Goal: Find specific page/section: Find specific page/section

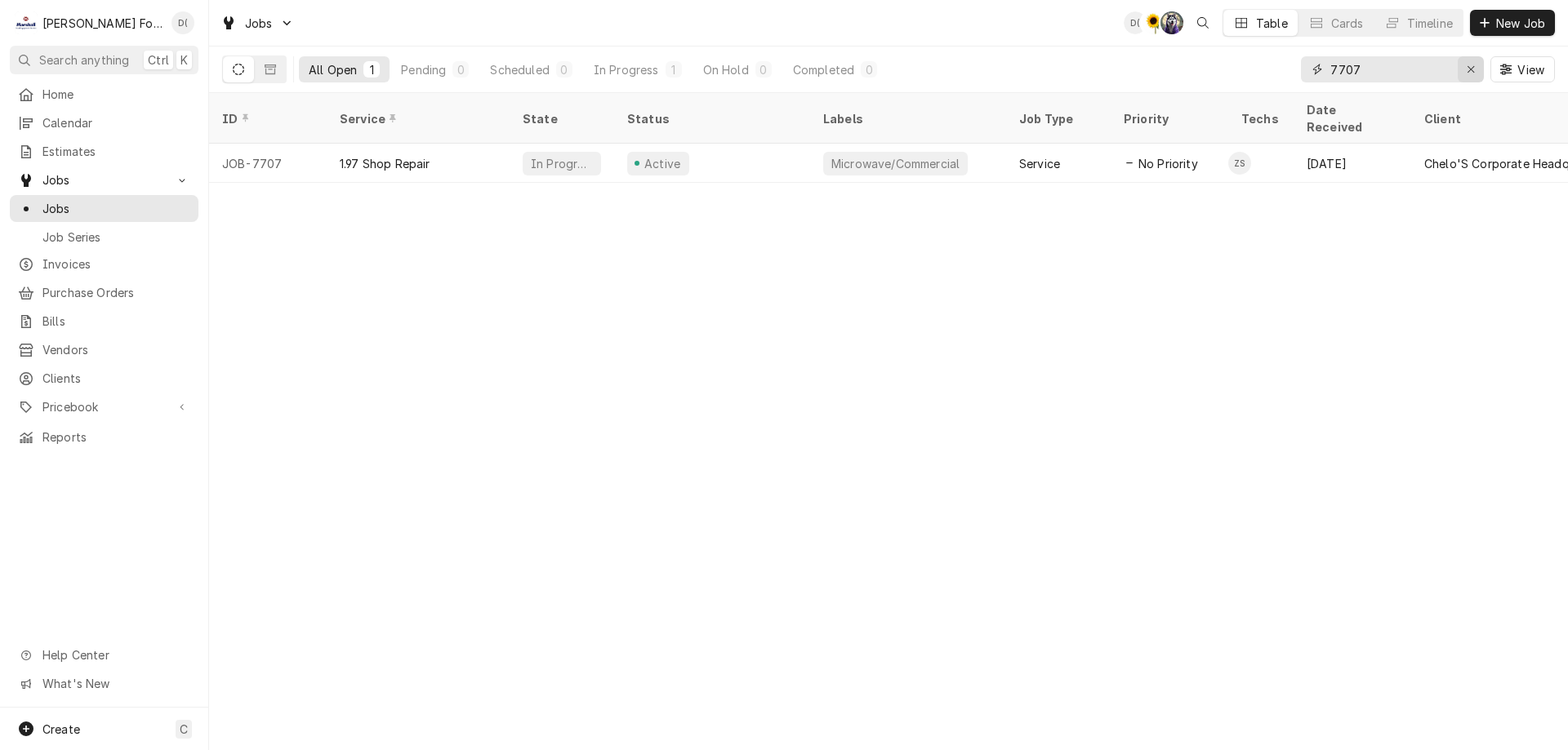
click at [1461, 70] on button "Erase input" at bounding box center [1470, 70] width 26 height 26
click at [1451, 68] on input "Dynamic Content Wrapper" at bounding box center [1407, 70] width 154 height 26
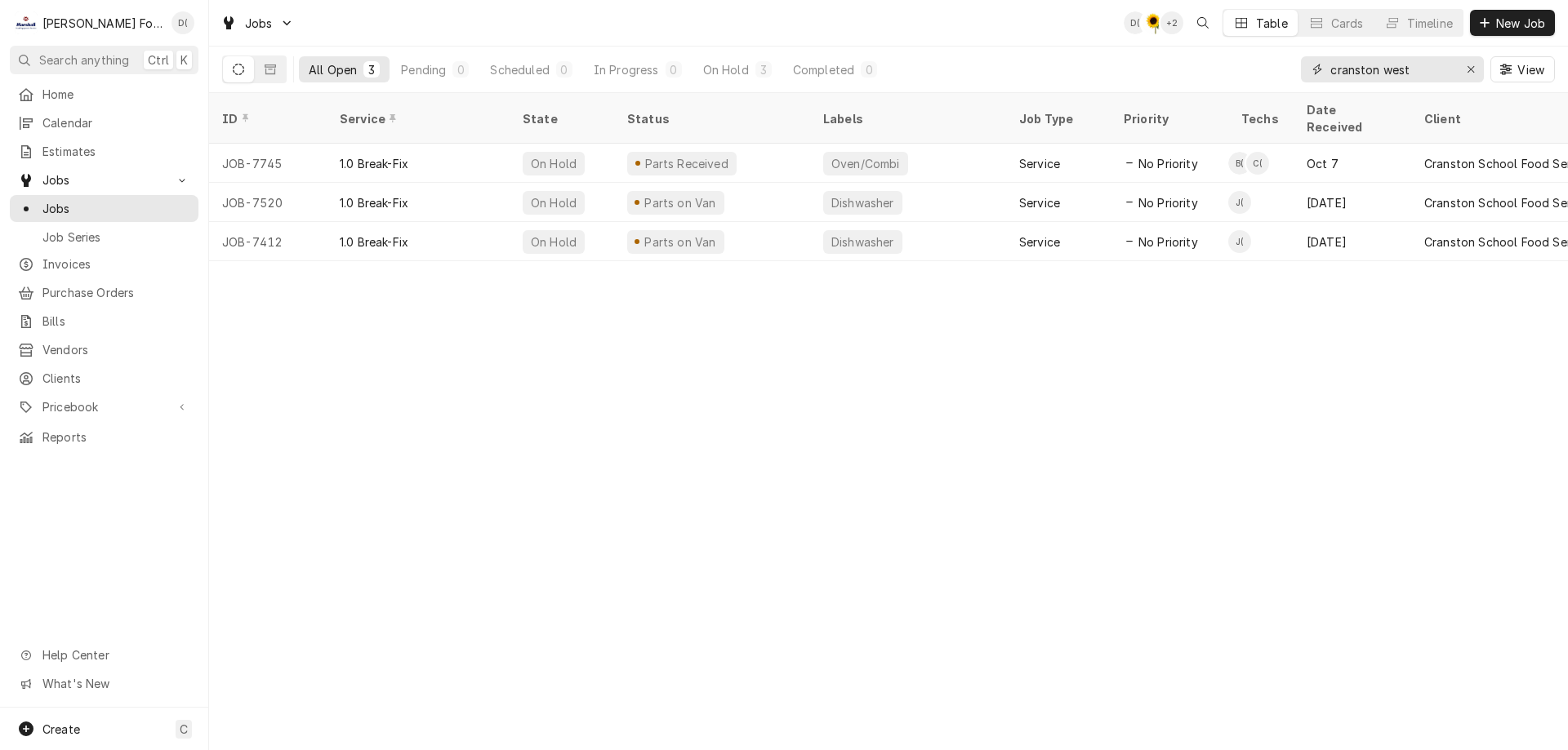
click at [1433, 74] on input "cranston west" at bounding box center [1392, 70] width 122 height 26
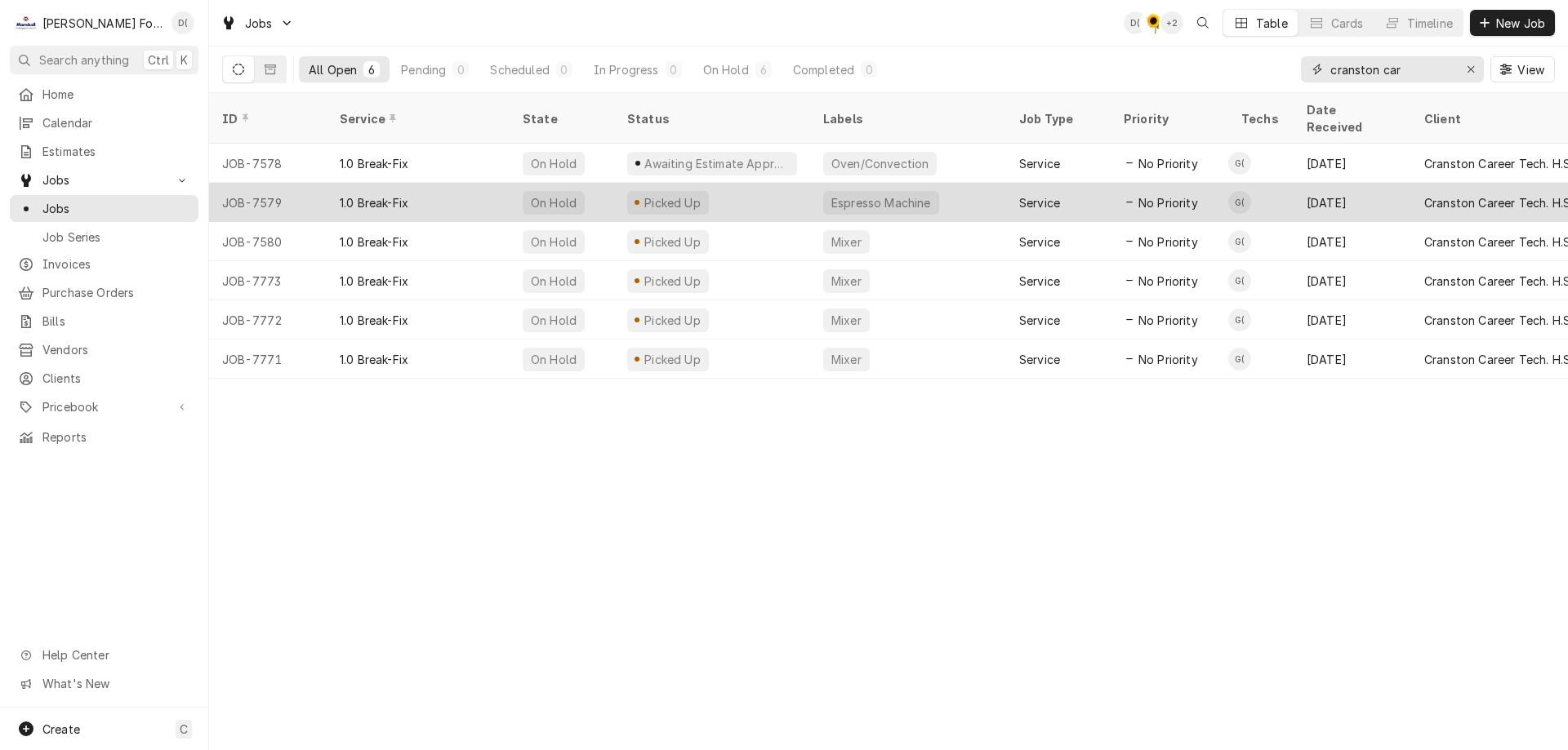
type input "cranston car"
click at [943, 187] on div "Espresso Machine" at bounding box center [907, 202] width 196 height 39
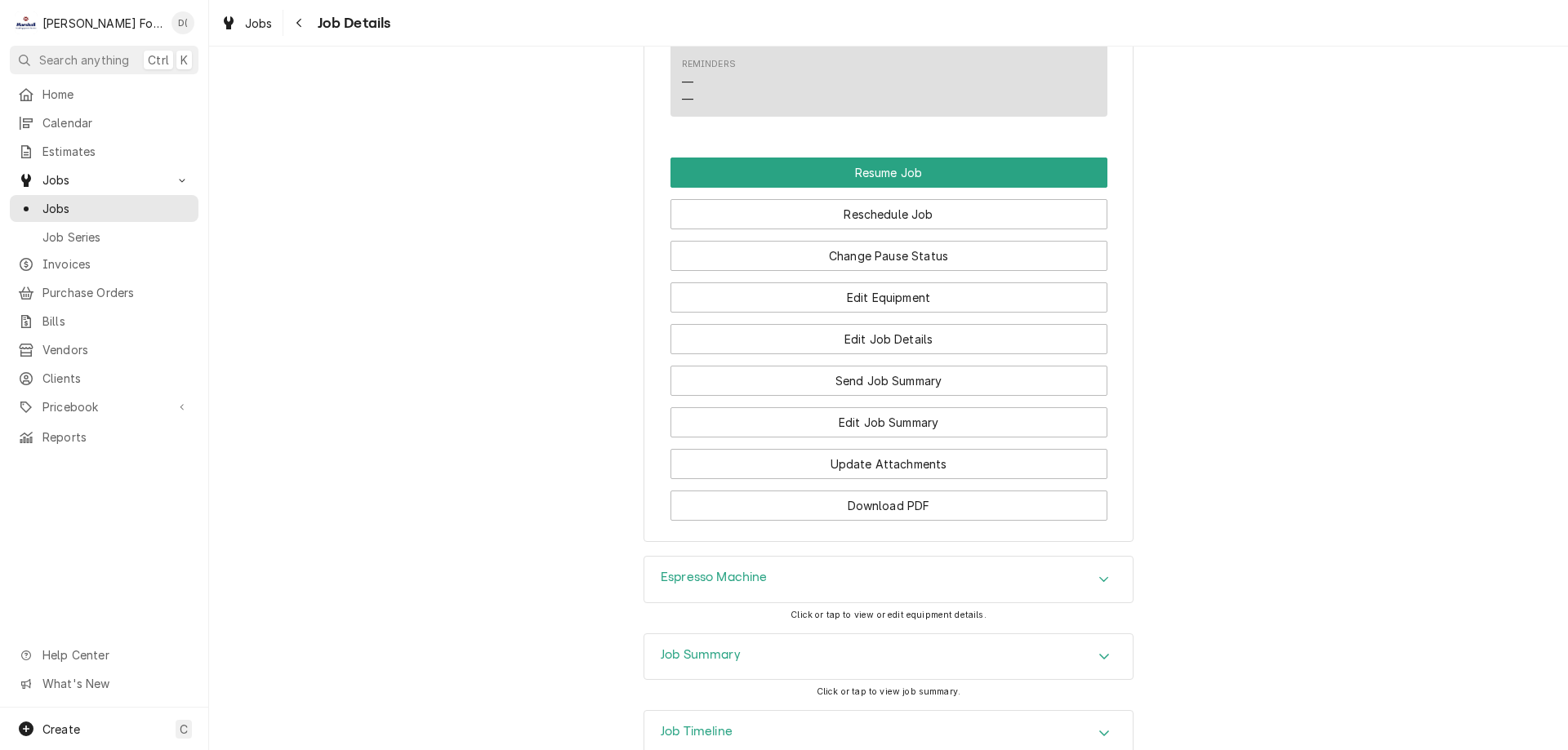
scroll to position [2011, 0]
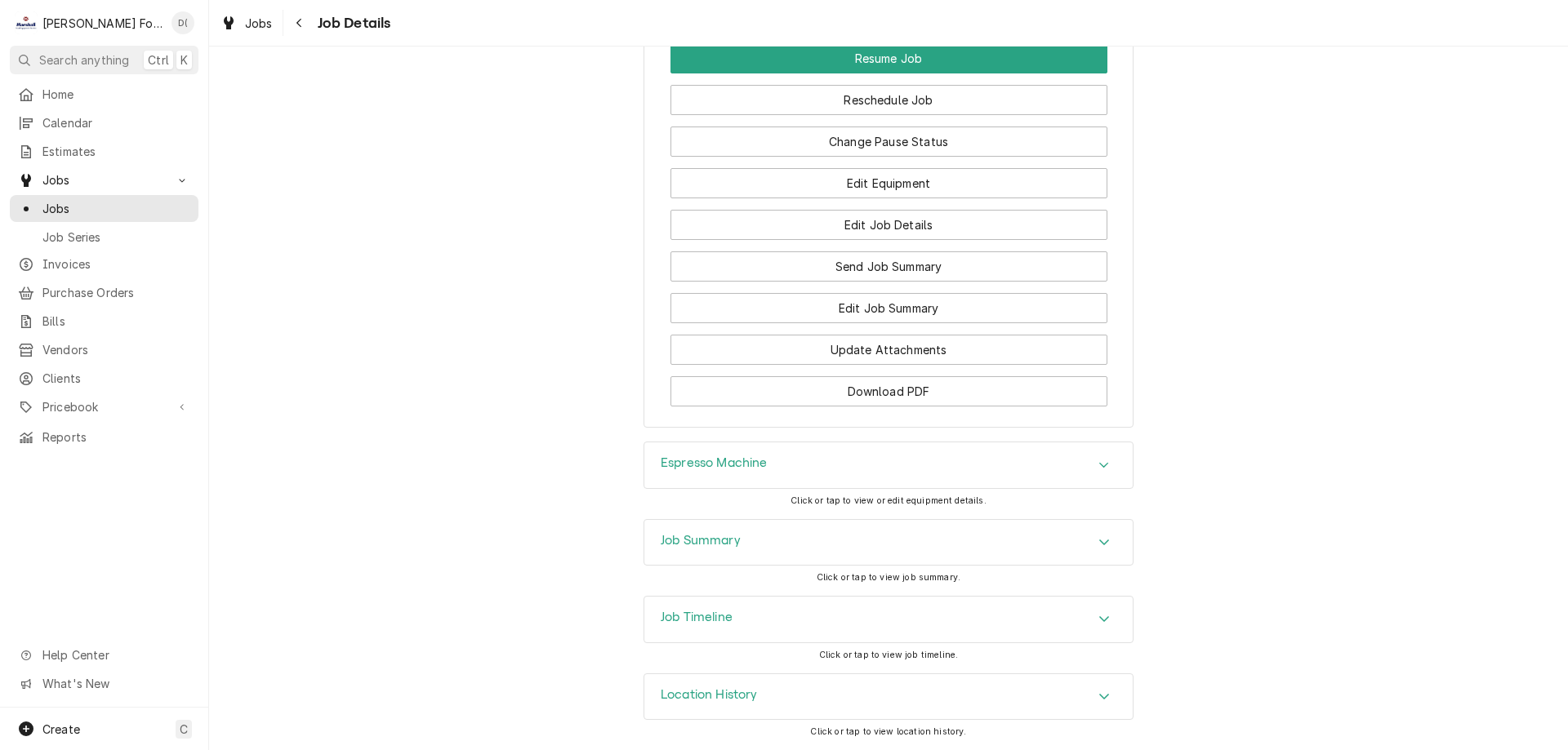
click at [889, 475] on div "Espresso Machine" at bounding box center [888, 465] width 489 height 45
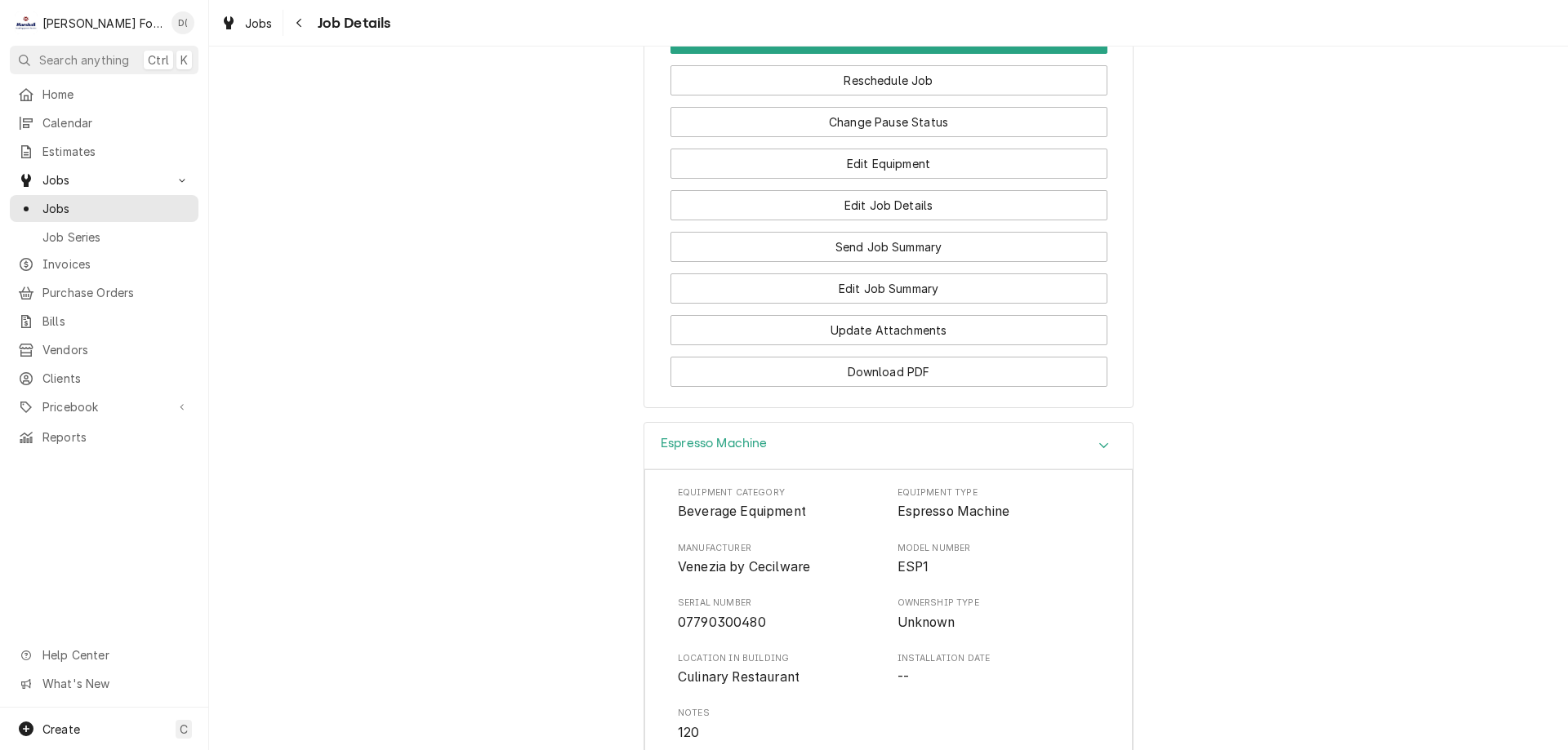
scroll to position [2174, 0]
